Goal: Find specific page/section: Find specific page/section

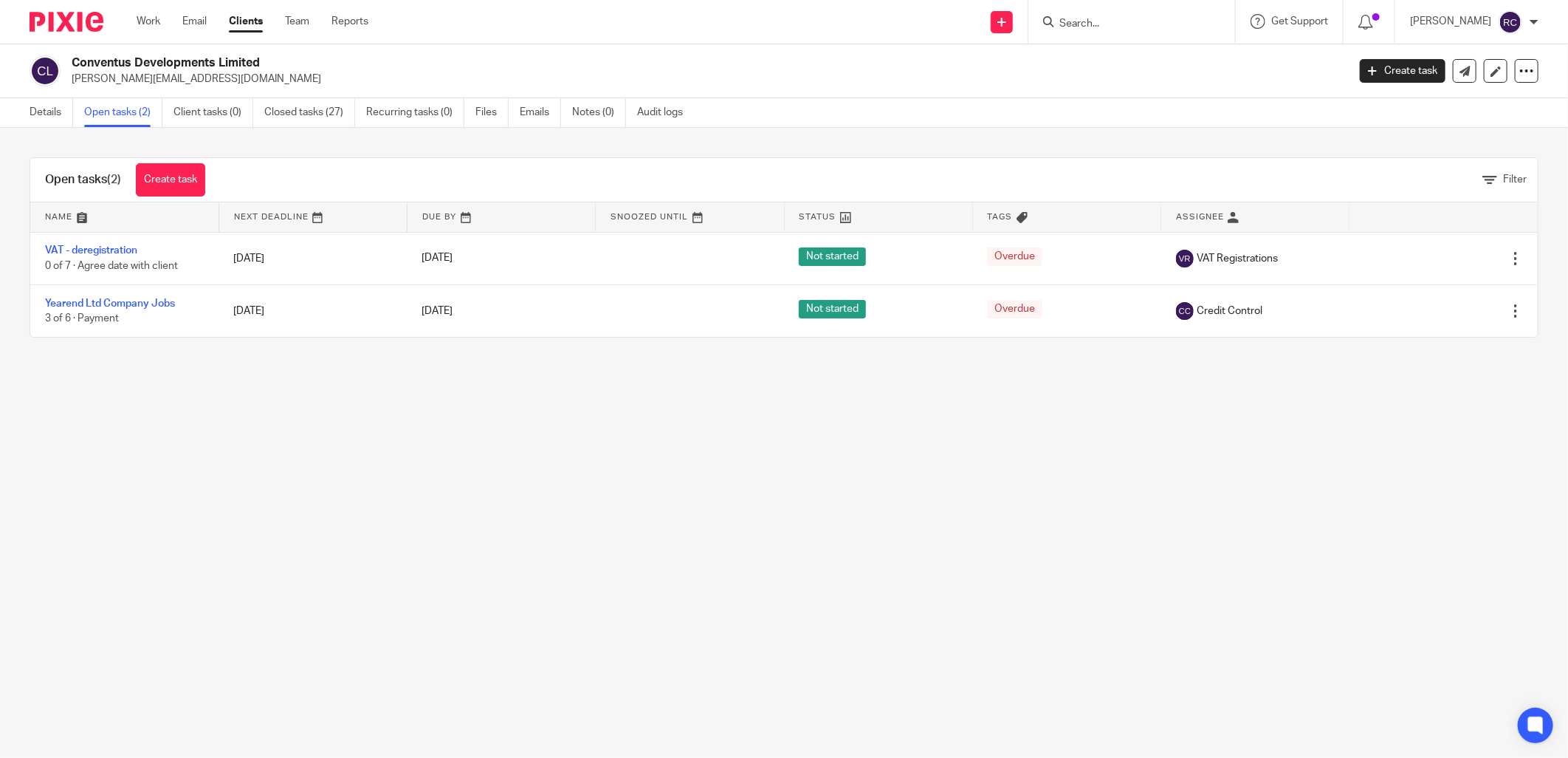
click at [1091, 16] on form at bounding box center [1137, 21] width 157 height 19
click at [1088, 13] on form at bounding box center [1137, 21] width 157 height 19
click at [1083, 25] on input "Search" at bounding box center [1124, 24] width 133 height 13
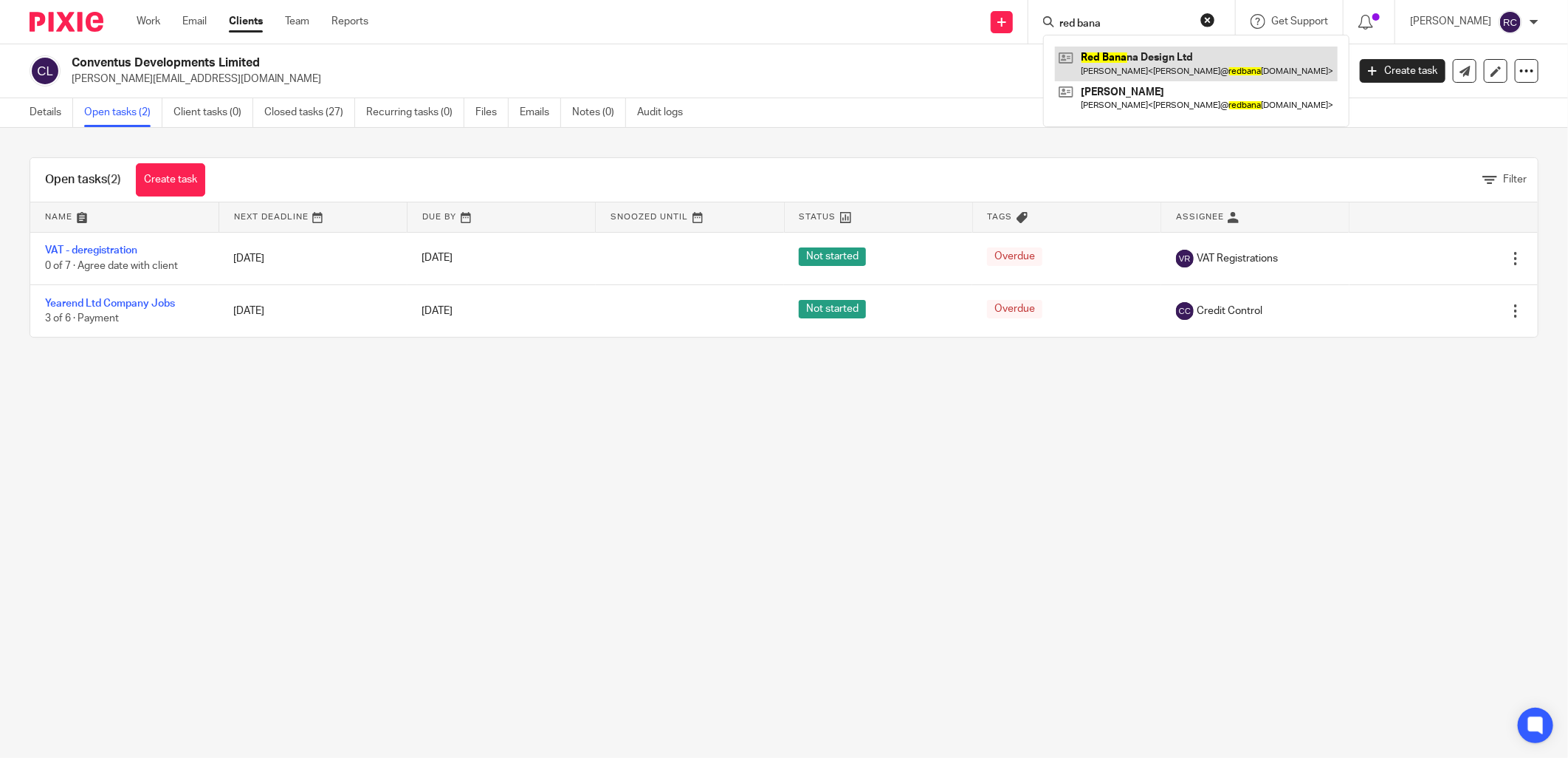
type input "red bana"
click at [1127, 66] on link at bounding box center [1196, 64] width 283 height 34
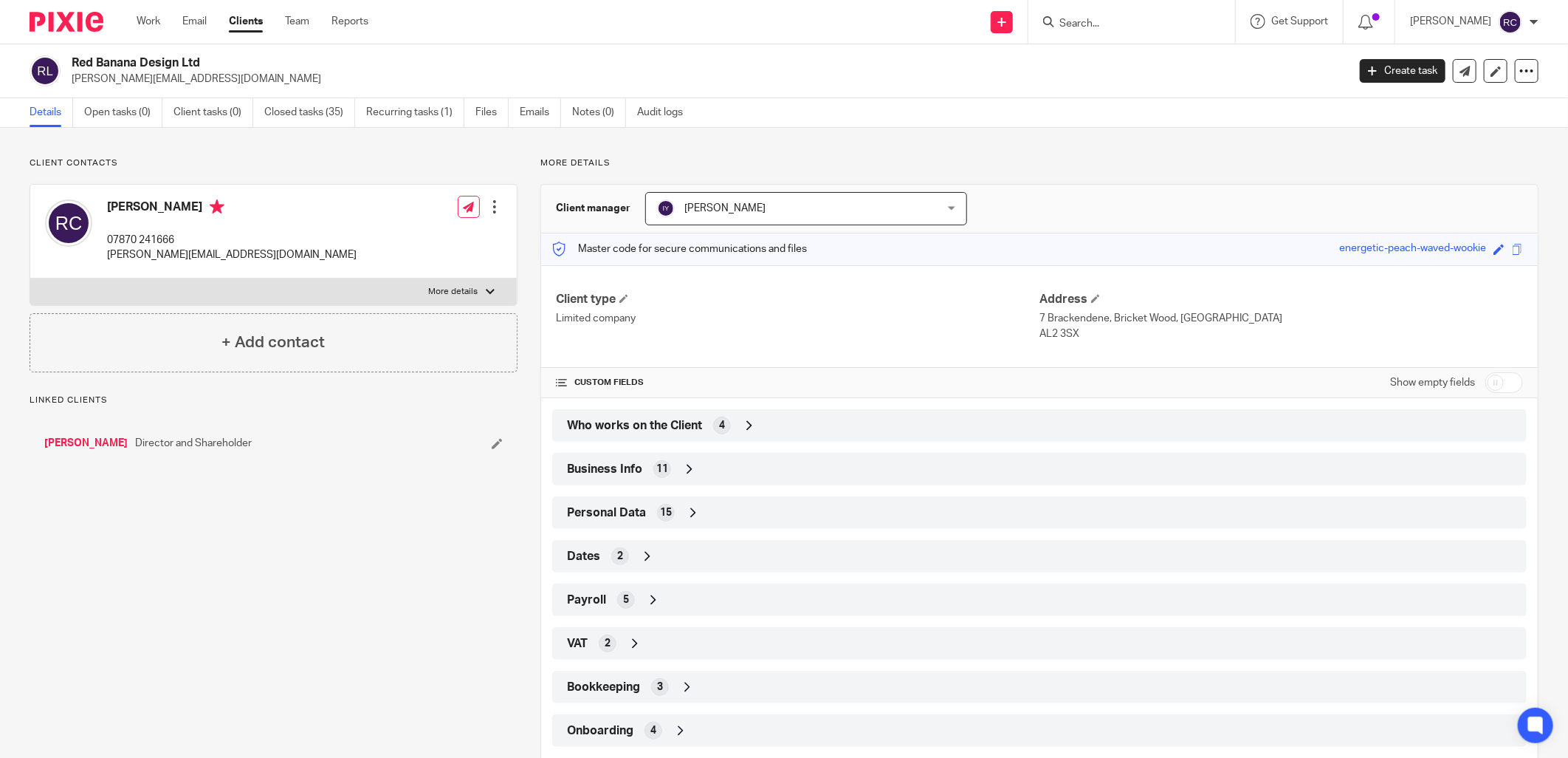
click at [632, 429] on span "Who works on the Client" at bounding box center [634, 426] width 135 height 16
